Goal: Task Accomplishment & Management: Manage account settings

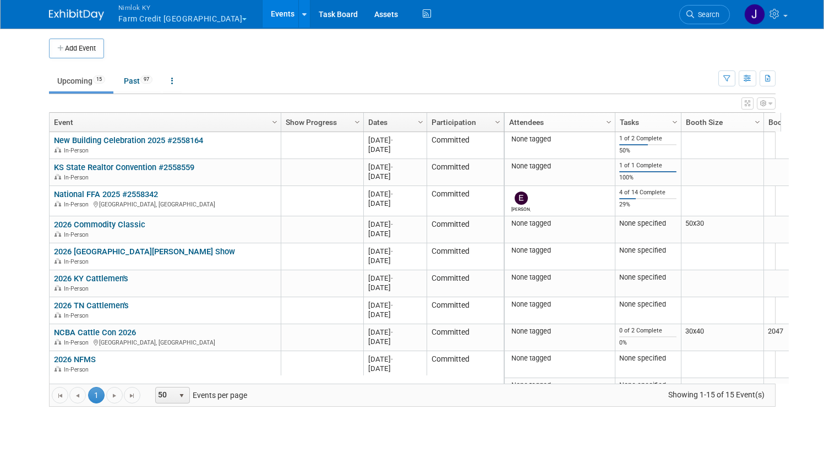
click at [172, 32] on div "Add Event" at bounding box center [412, 43] width 727 height 31
click at [175, 22] on button "Nimlok KY Farm Credit [GEOGRAPHIC_DATA]" at bounding box center [189, 14] width 144 height 29
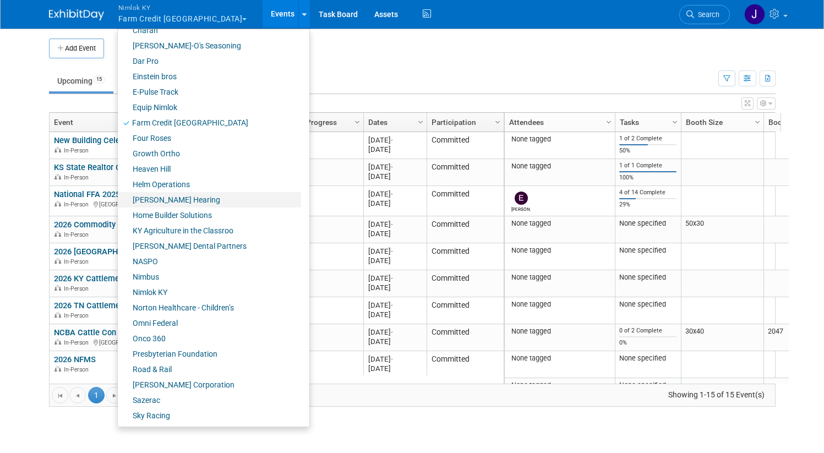
scroll to position [412, 0]
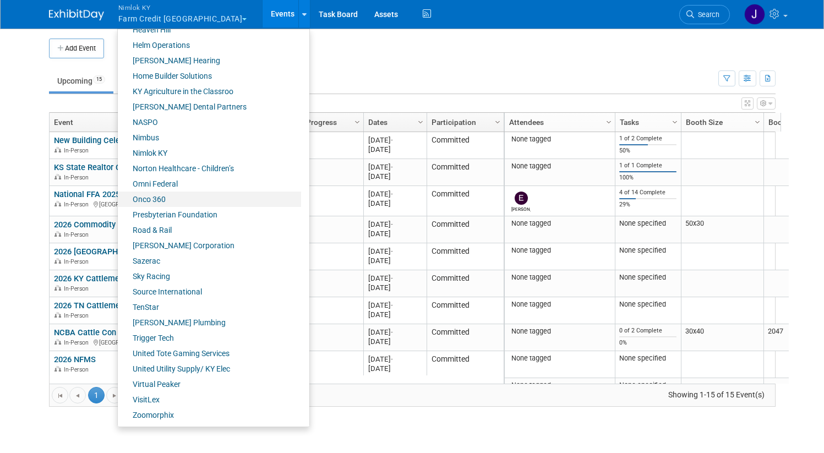
click at [175, 199] on link "Onco 360" at bounding box center [209, 199] width 183 height 15
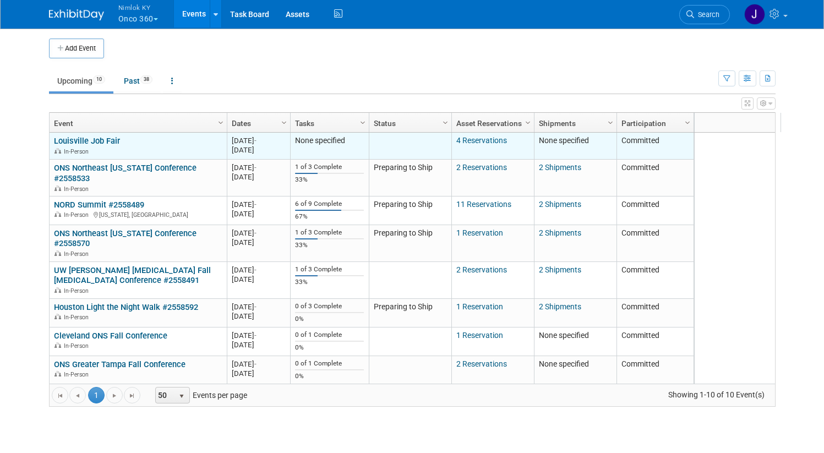
click at [106, 140] on link "Louisville Job Fair" at bounding box center [87, 141] width 66 height 10
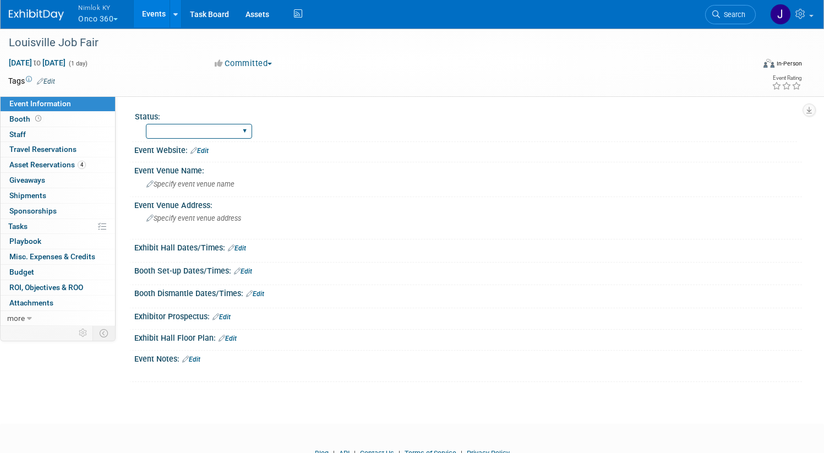
click at [216, 133] on select "Preparing to Ship Shipping to destination Show in Progress Waiting on freight r…" at bounding box center [199, 131] width 106 height 15
select select "Preparing to Ship"
click at [187, 124] on select "Preparing to Ship Shipping to destination Show in Progress Waiting on freight r…" at bounding box center [199, 131] width 106 height 15
click at [86, 167] on span "Asset Reservations 4" at bounding box center [47, 164] width 77 height 9
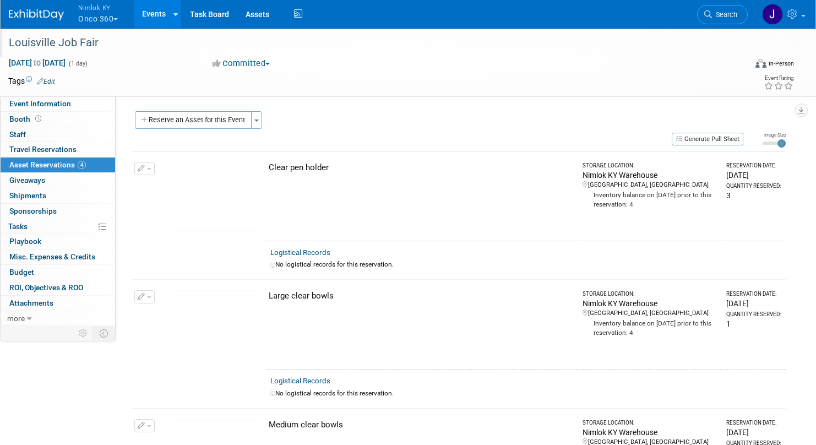
click at [106, 41] on div "Louisville Job Fair" at bounding box center [366, 43] width 722 height 20
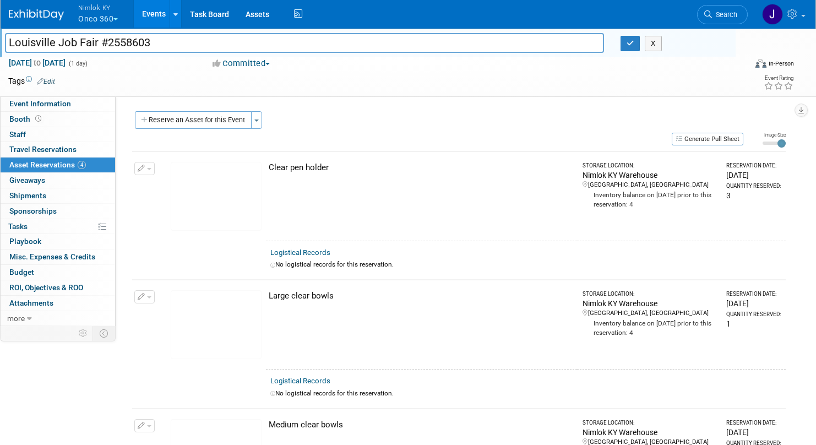
drag, startPoint x: 97, startPoint y: 43, endPoint x: 1, endPoint y: 47, distance: 96.9
click at [1, 47] on div "Louisville Job Fair #2558603" at bounding box center [304, 44] width 615 height 17
type input "Louisville Job Fair #2558603"
click at [632, 47] on button "button" at bounding box center [630, 43] width 20 height 15
